Goal: Ask a question

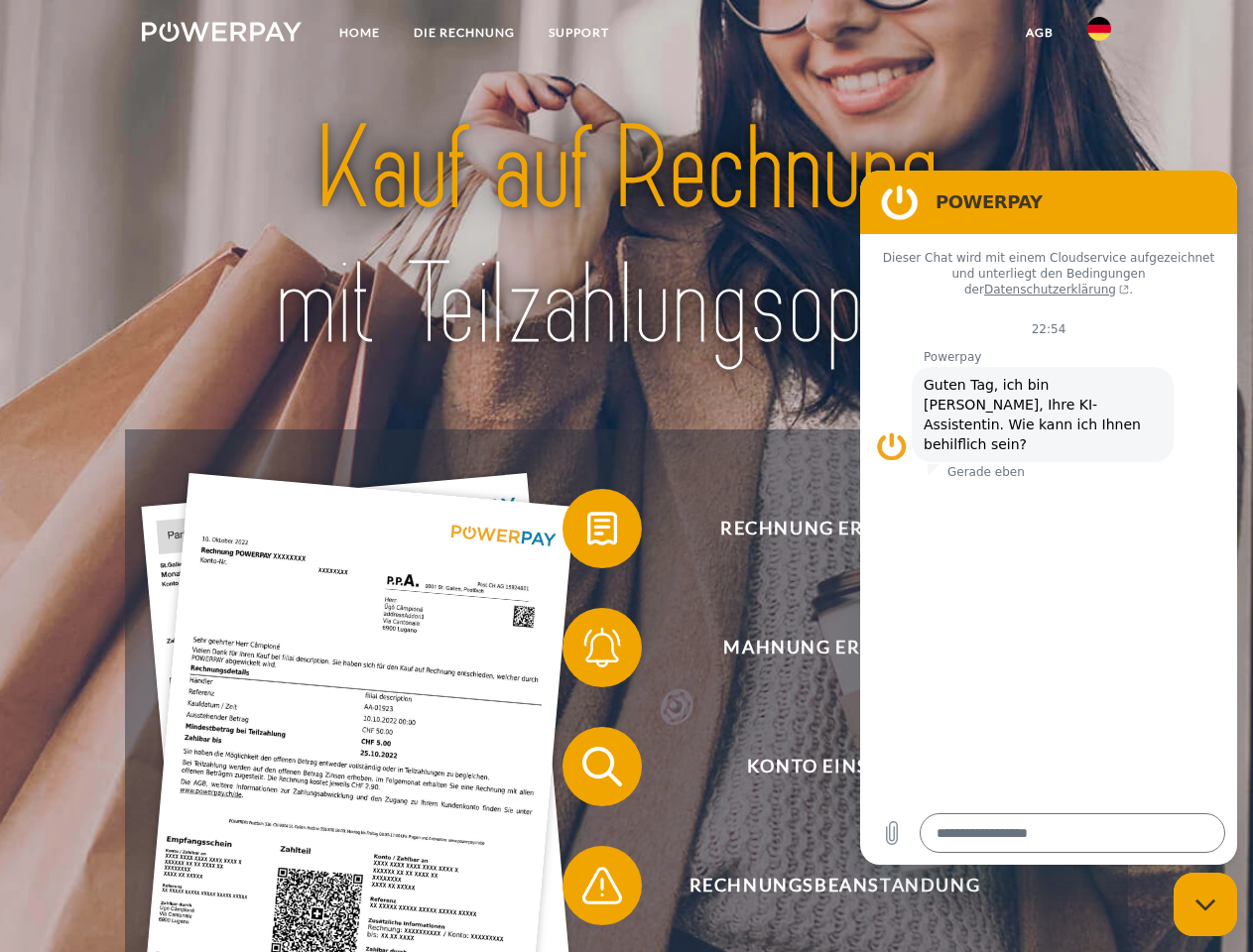
click at [221, 35] on img at bounding box center [222, 32] width 160 height 20
click at [1099, 35] on img at bounding box center [1099, 29] width 24 height 24
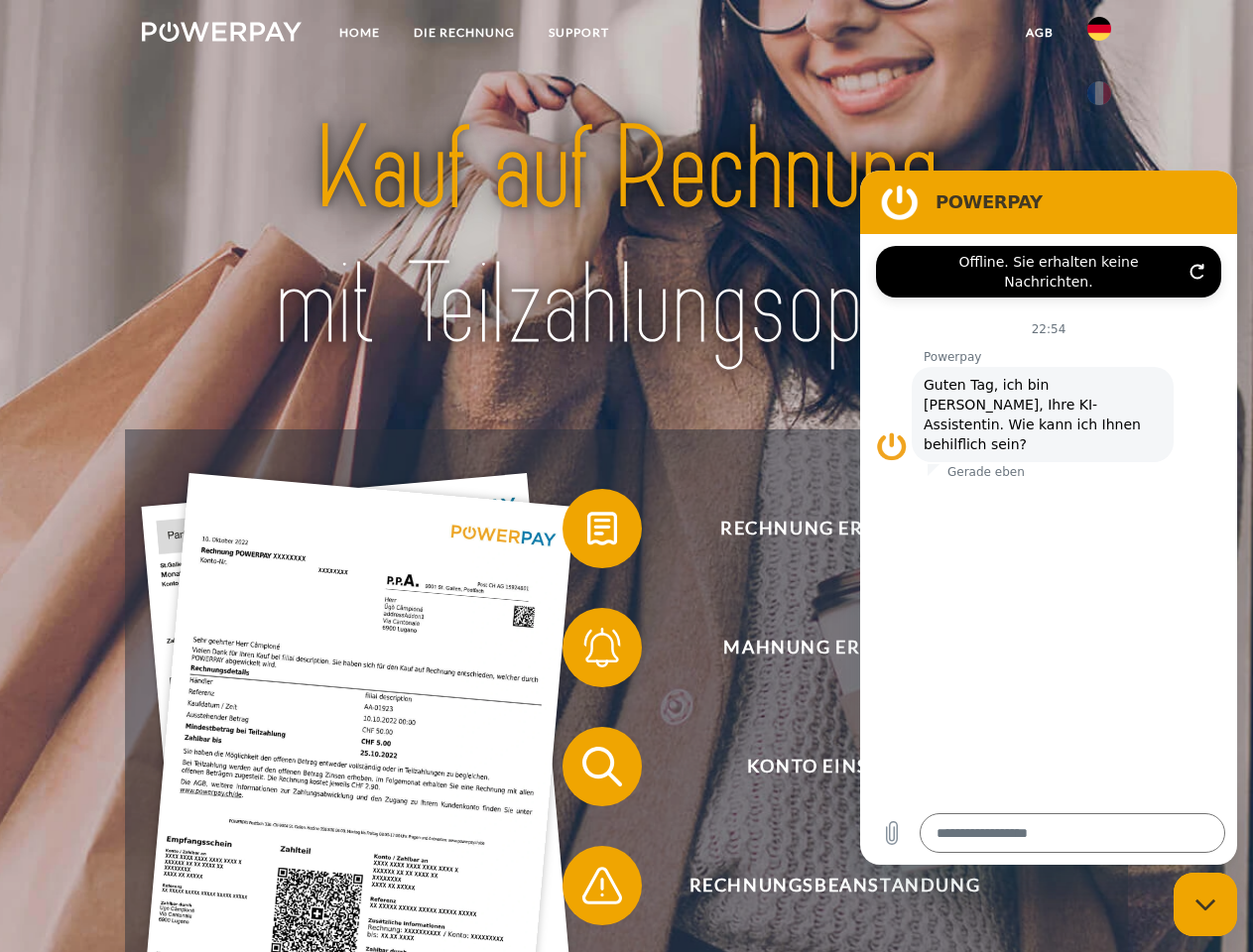
click at [1039, 33] on link "agb" at bounding box center [1040, 33] width 62 height 36
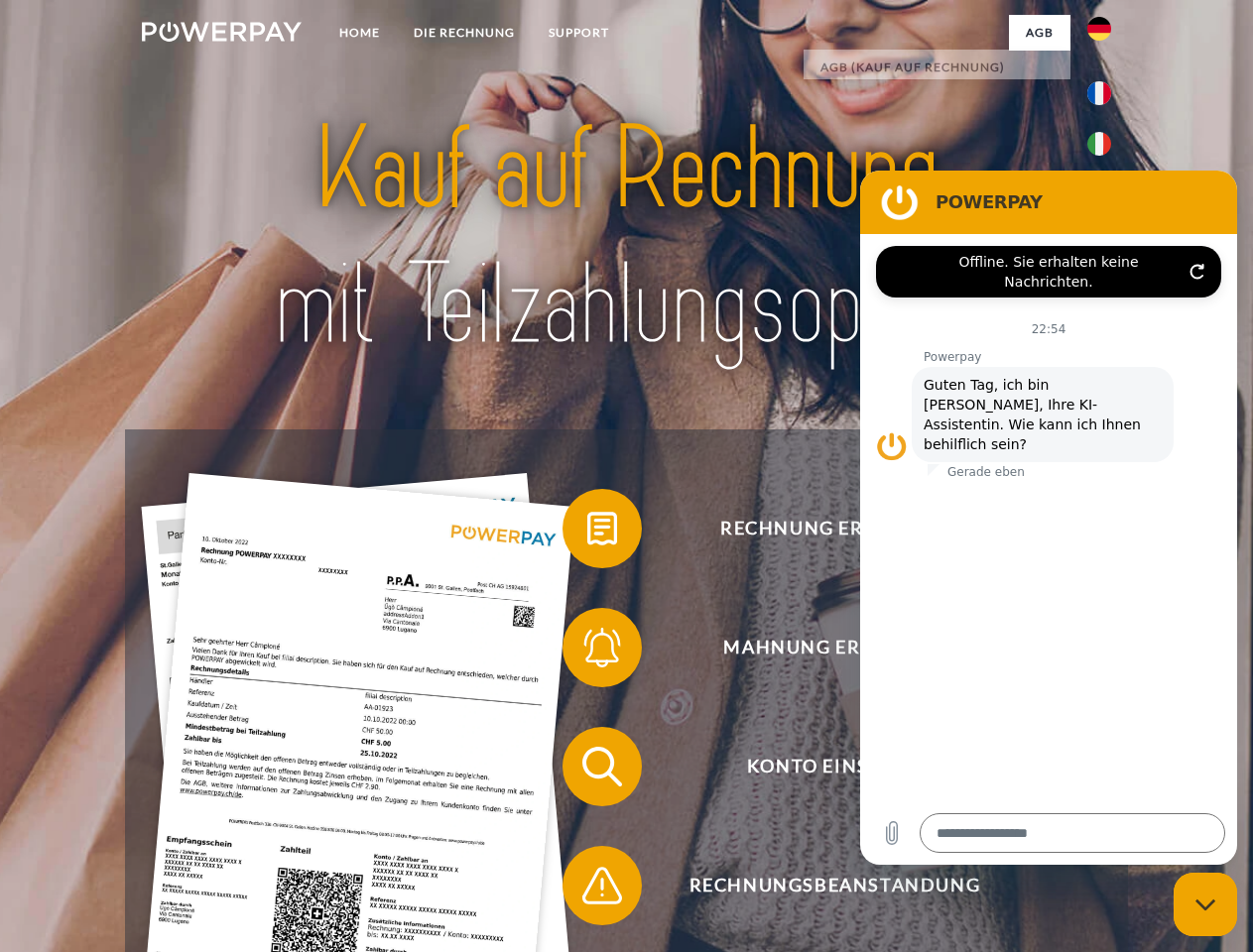
click at [587, 533] on span at bounding box center [572, 528] width 99 height 99
click at [587, 652] on span at bounding box center [572, 647] width 99 height 99
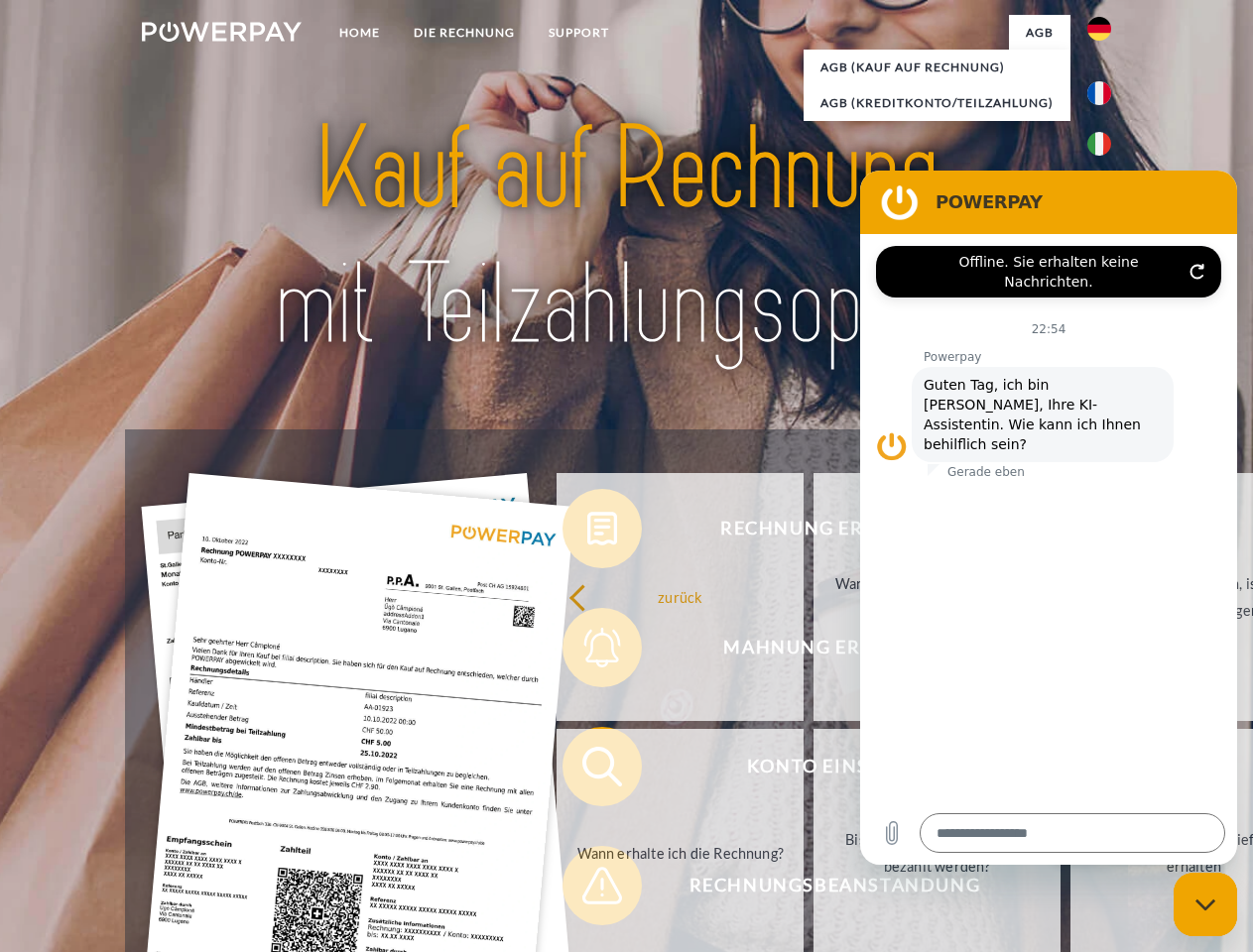
click at [813, 771] on link "Bis wann muss die Rechnung bezahlt werden?" at bounding box center [936, 853] width 247 height 248
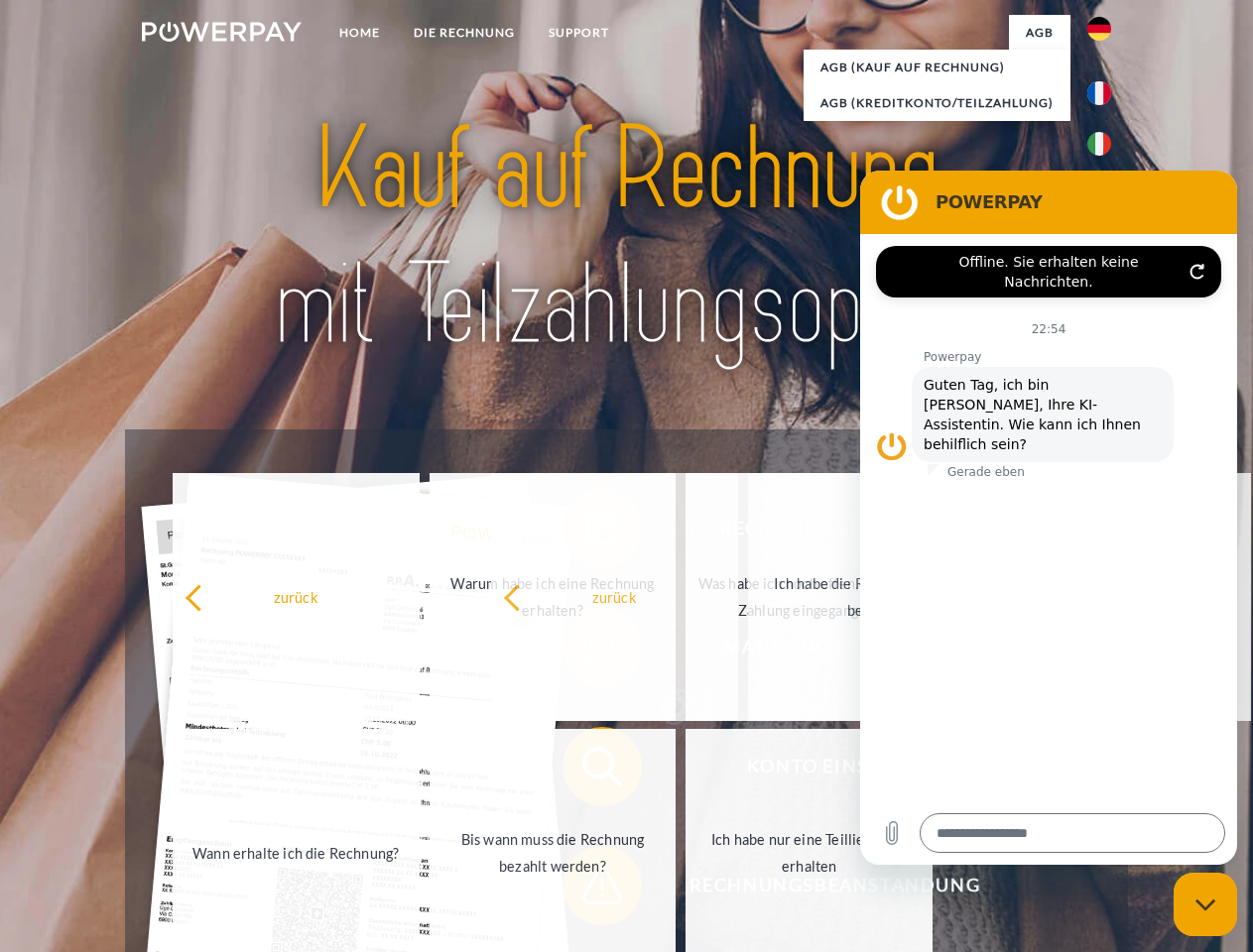
click at [587, 890] on span at bounding box center [572, 885] width 99 height 99
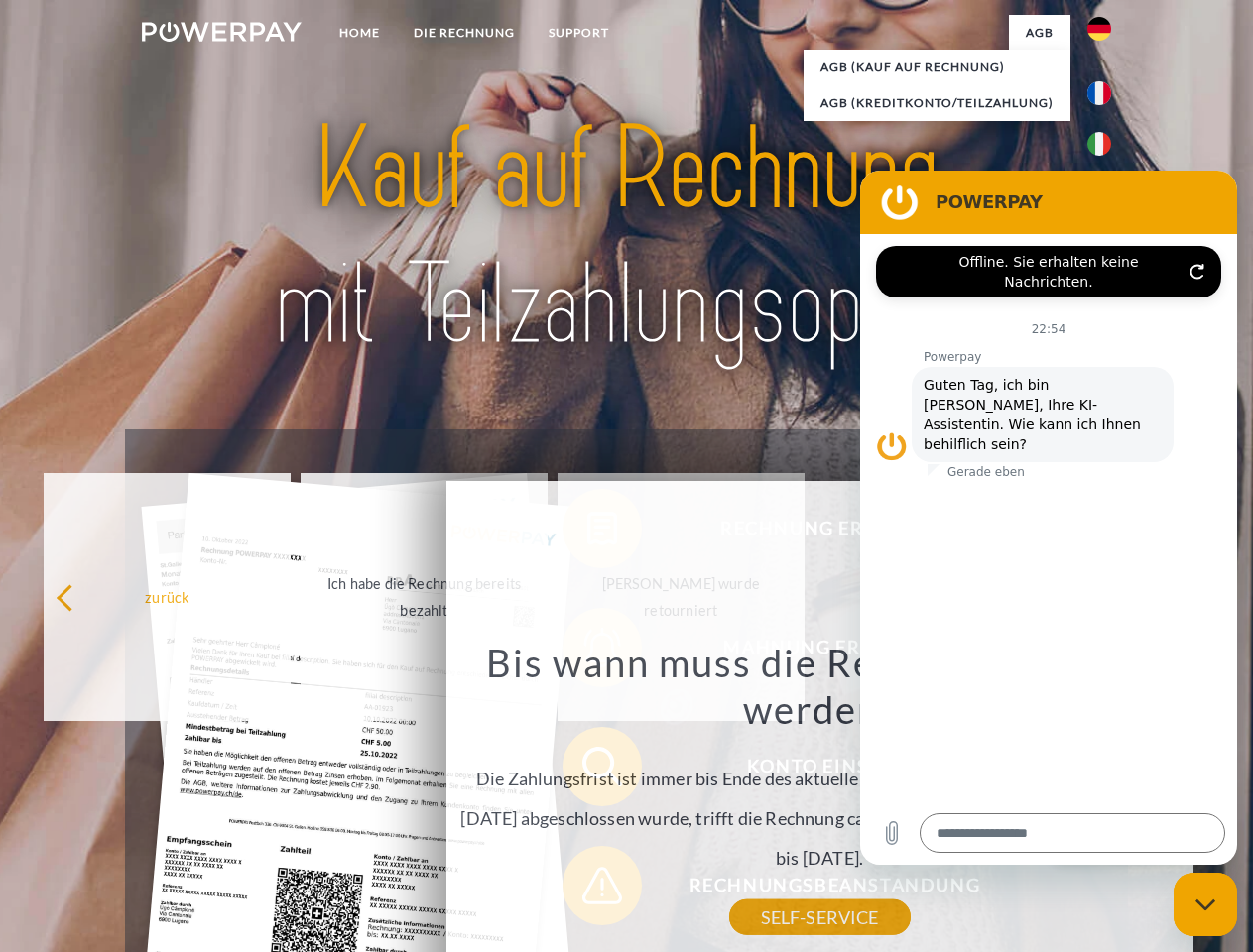
click at [1205, 905] on icon "Messaging-Fenster schließen" at bounding box center [1205, 905] width 21 height 13
type textarea "*"
